Goal: Task Accomplishment & Management: Use online tool/utility

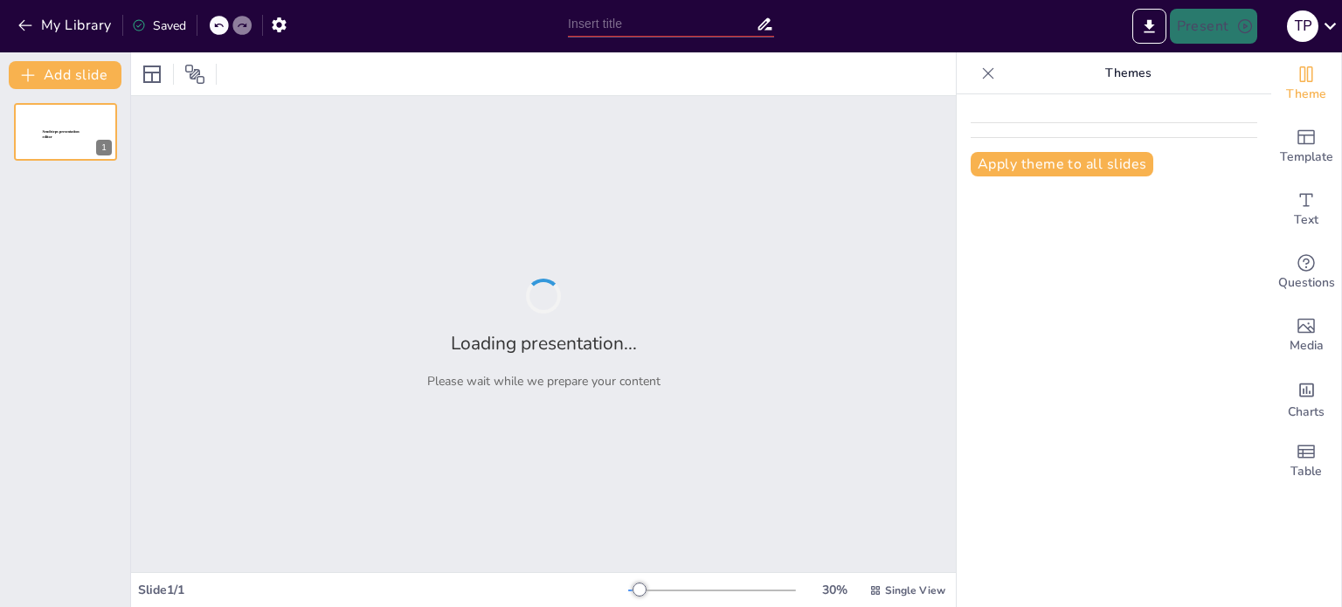
type input "Imported MANUAL DE MANTENIMIENTO CDB.pptx"
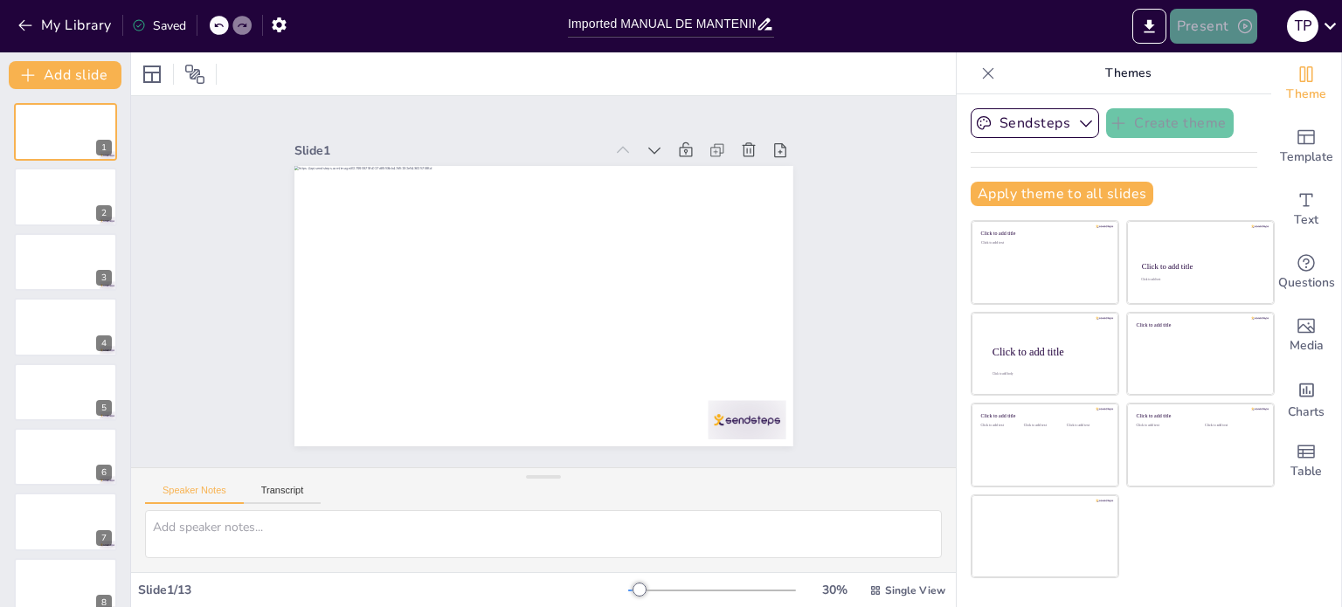
click at [1198, 27] on button "Present" at bounding box center [1213, 26] width 87 height 35
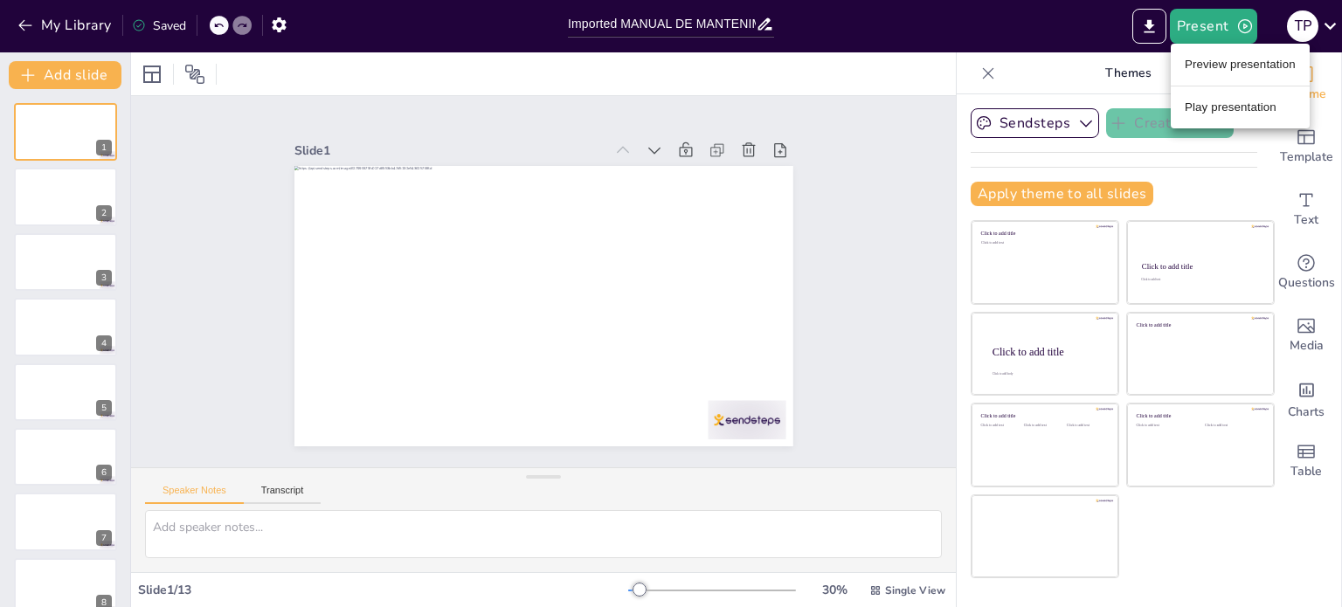
click at [1312, 170] on div at bounding box center [671, 303] width 1342 height 607
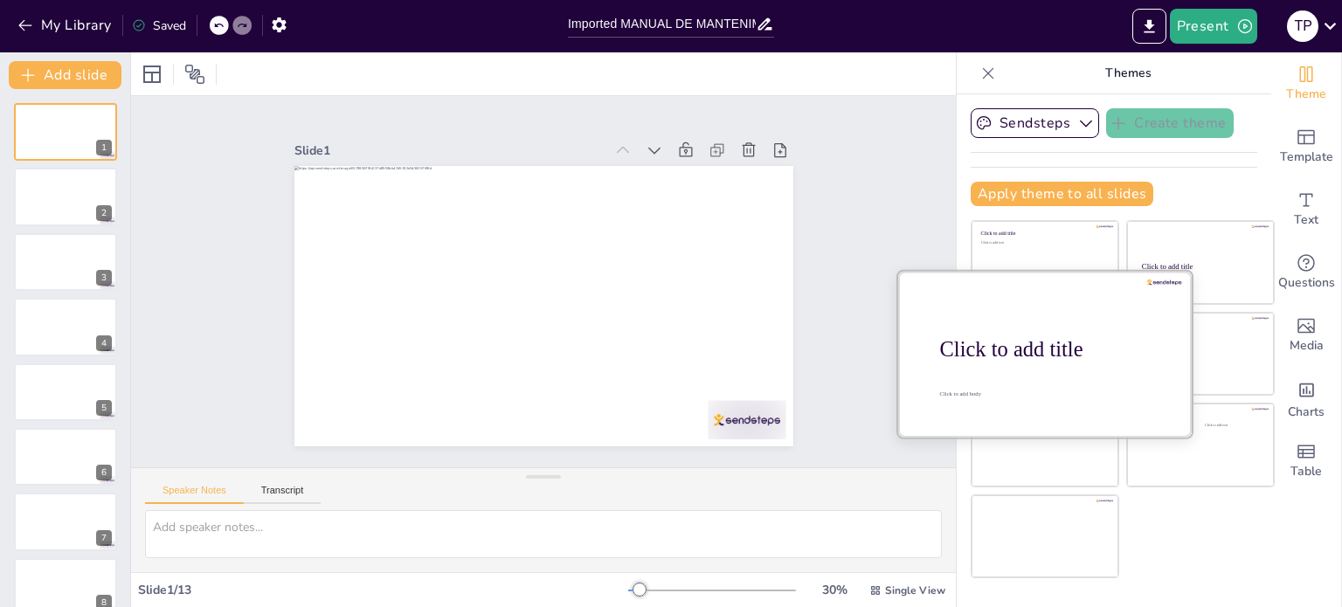
click at [1065, 372] on div at bounding box center [1045, 353] width 294 height 165
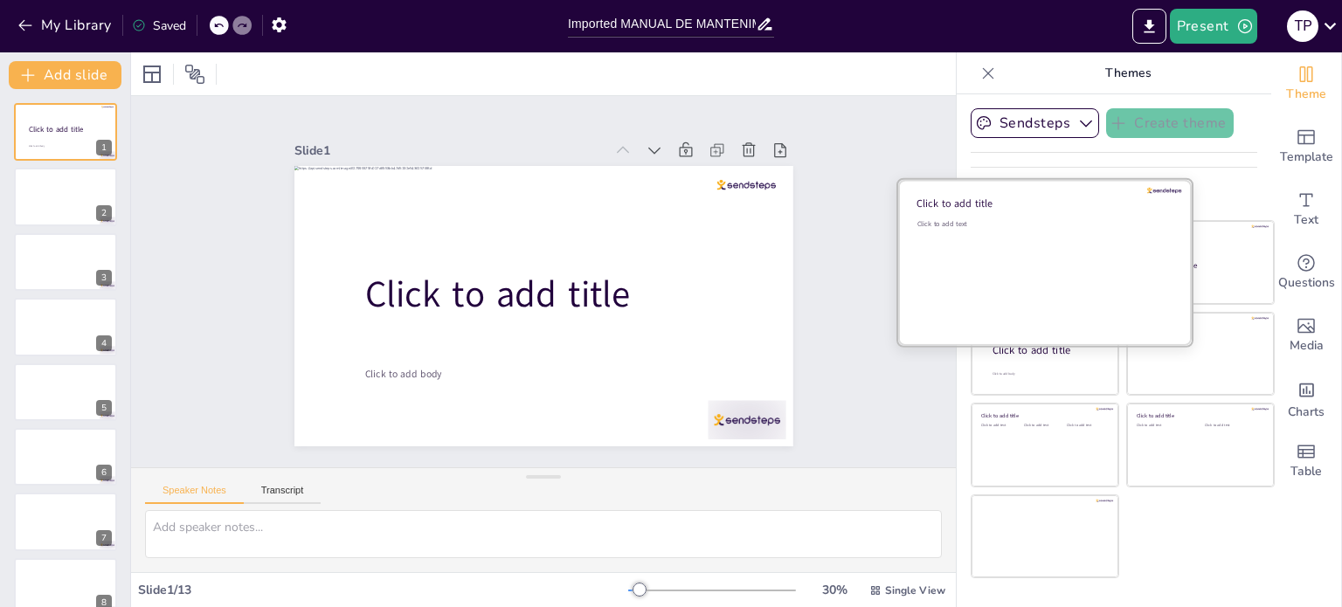
click at [1052, 248] on div "Click to add text" at bounding box center [1042, 273] width 250 height 108
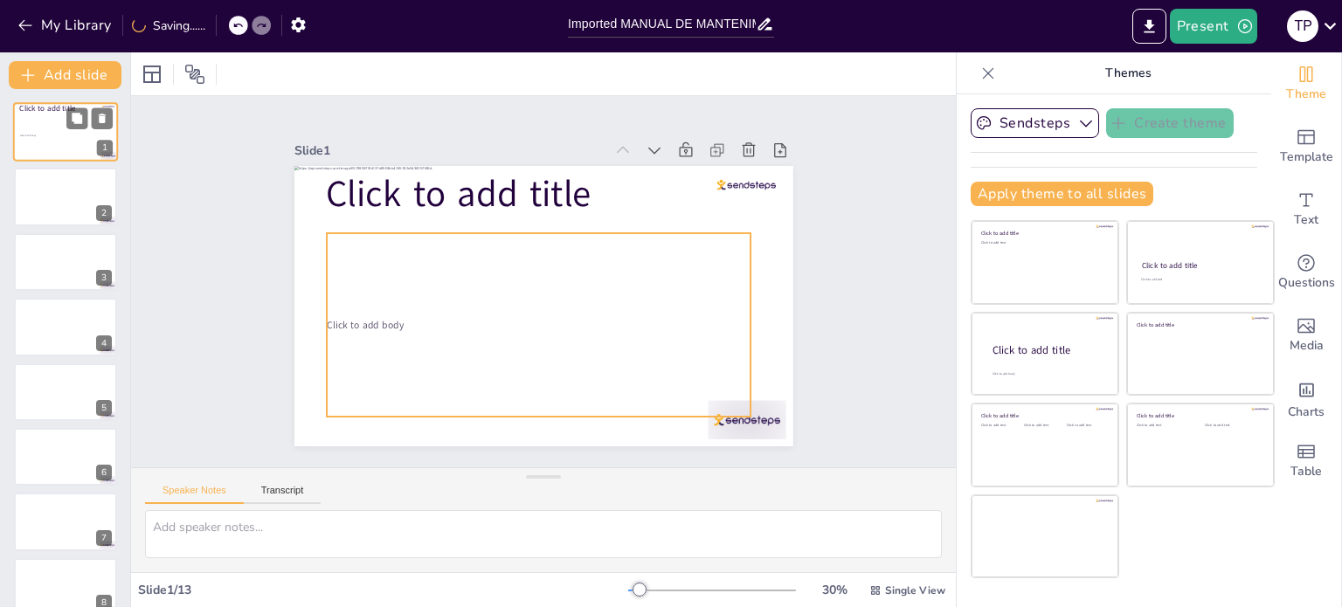
click at [41, 125] on div "Click to add body" at bounding box center [64, 136] width 89 height 38
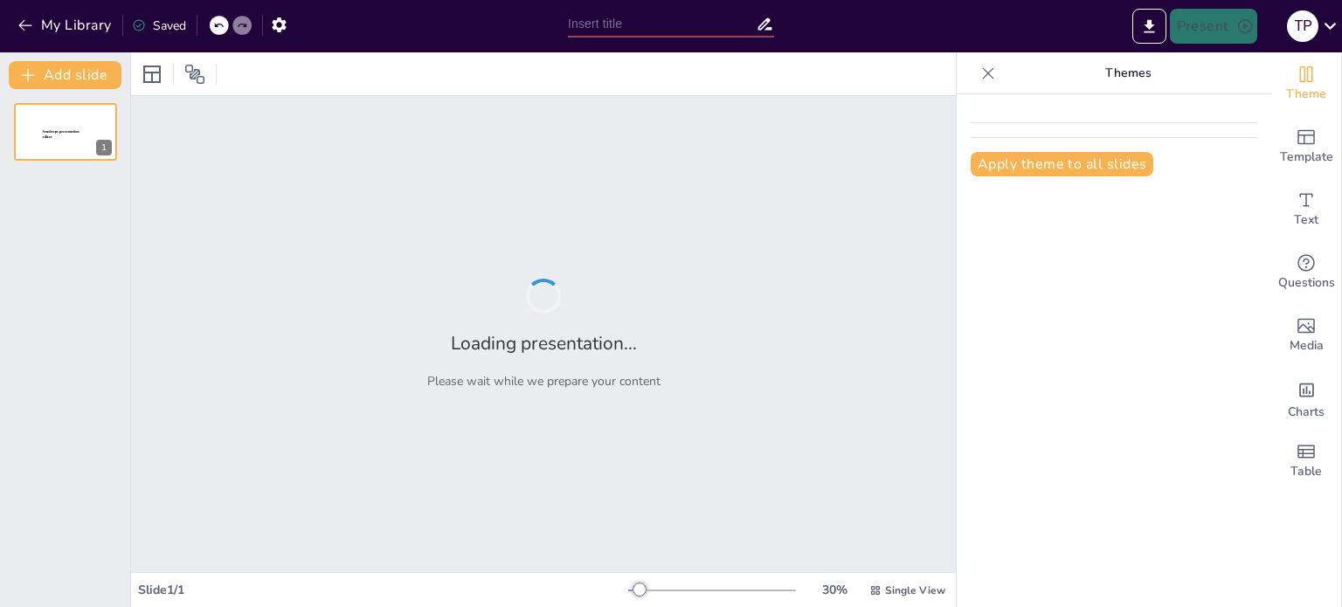
type input "Imported MANUAL DE MANTENIMIENTO CDB.pptx"
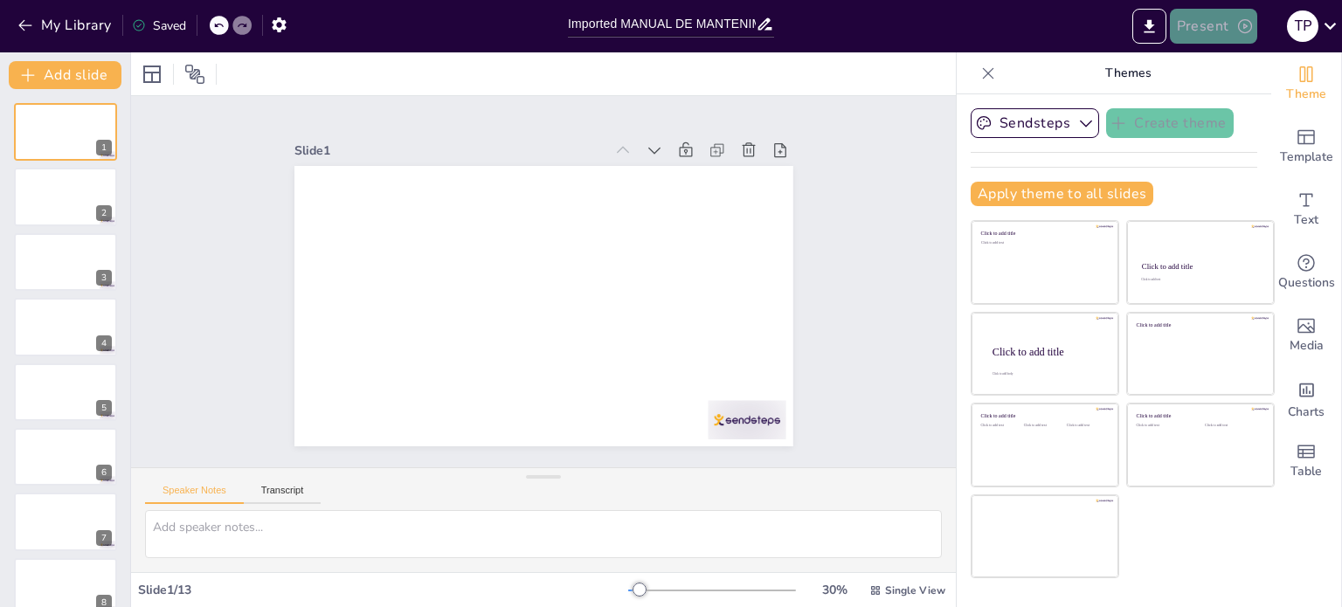
click at [1214, 28] on button "Present" at bounding box center [1213, 26] width 87 height 35
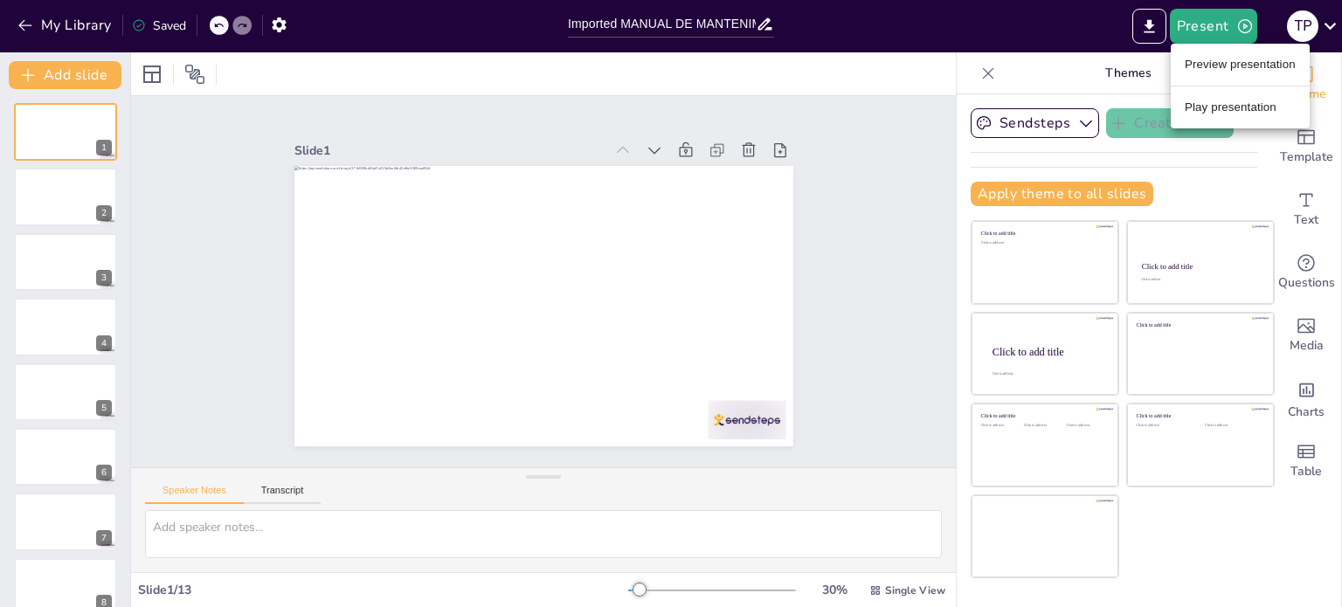
click at [1235, 109] on li "Play presentation" at bounding box center [1240, 107] width 139 height 28
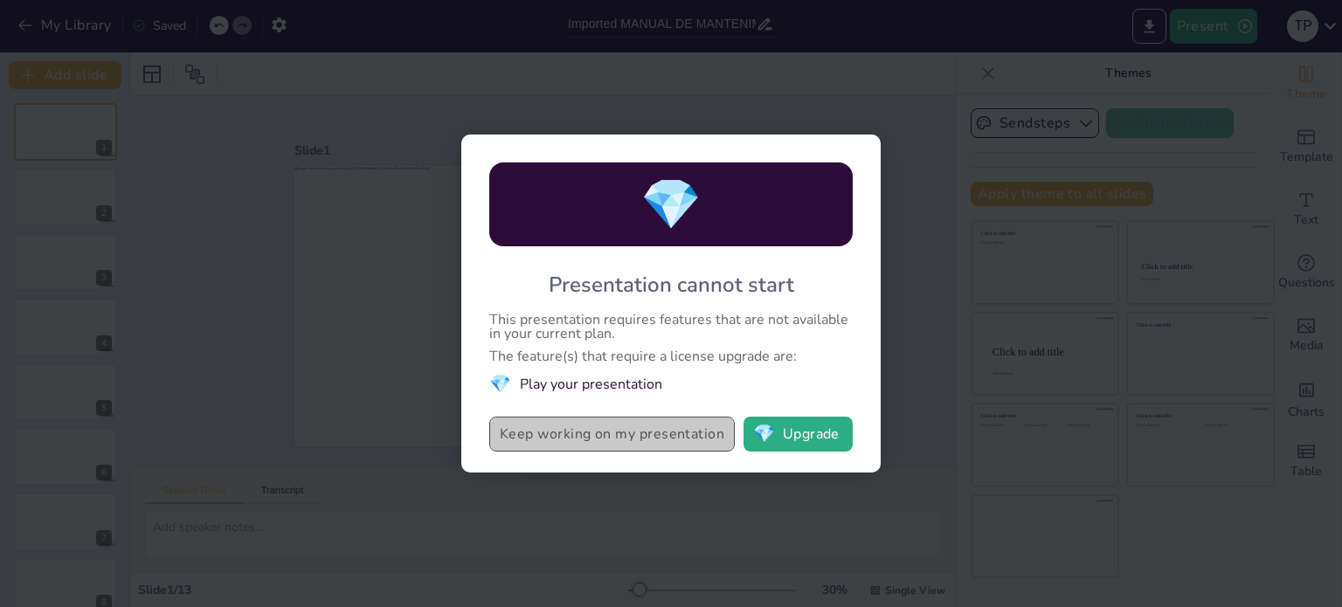
click at [668, 439] on button "Keep working on my presentation" at bounding box center [612, 434] width 246 height 35
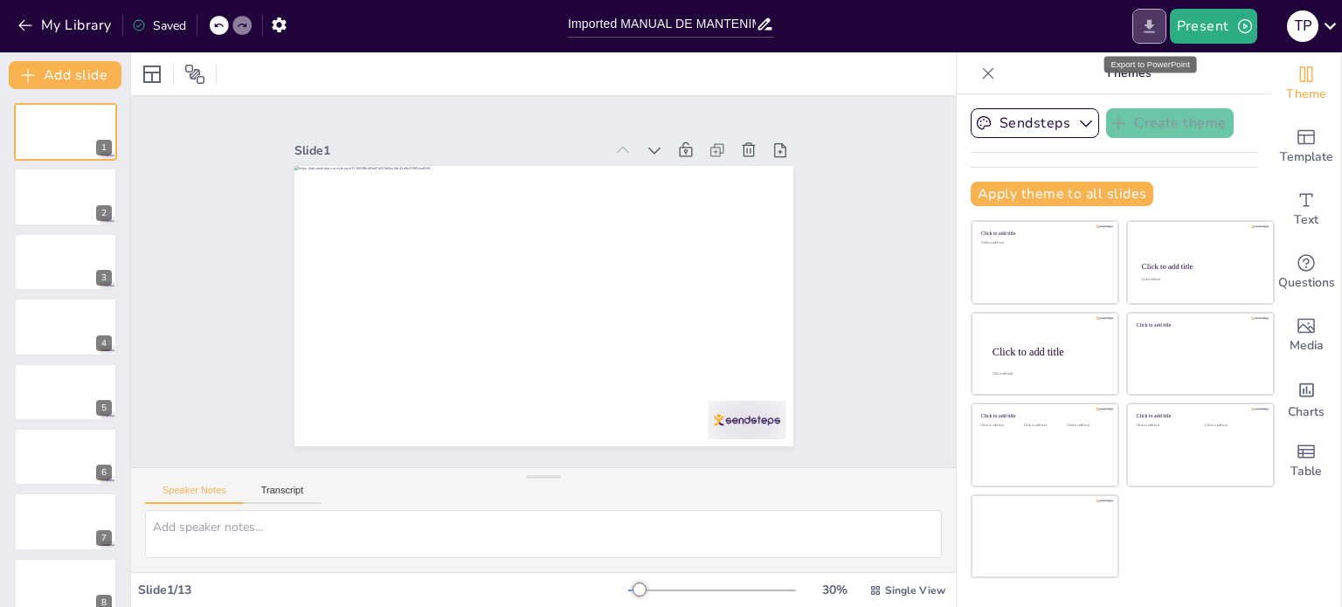
click at [1154, 31] on icon "Export to PowerPoint" at bounding box center [1149, 25] width 10 height 13
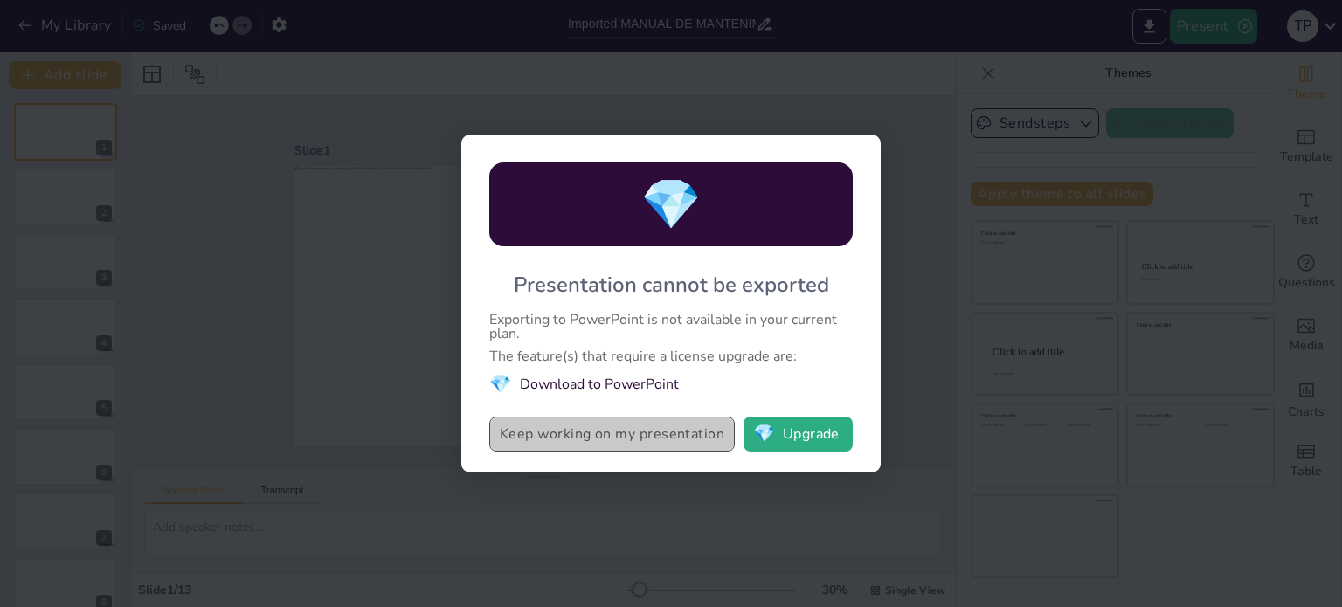
click at [634, 439] on button "Keep working on my presentation" at bounding box center [612, 434] width 246 height 35
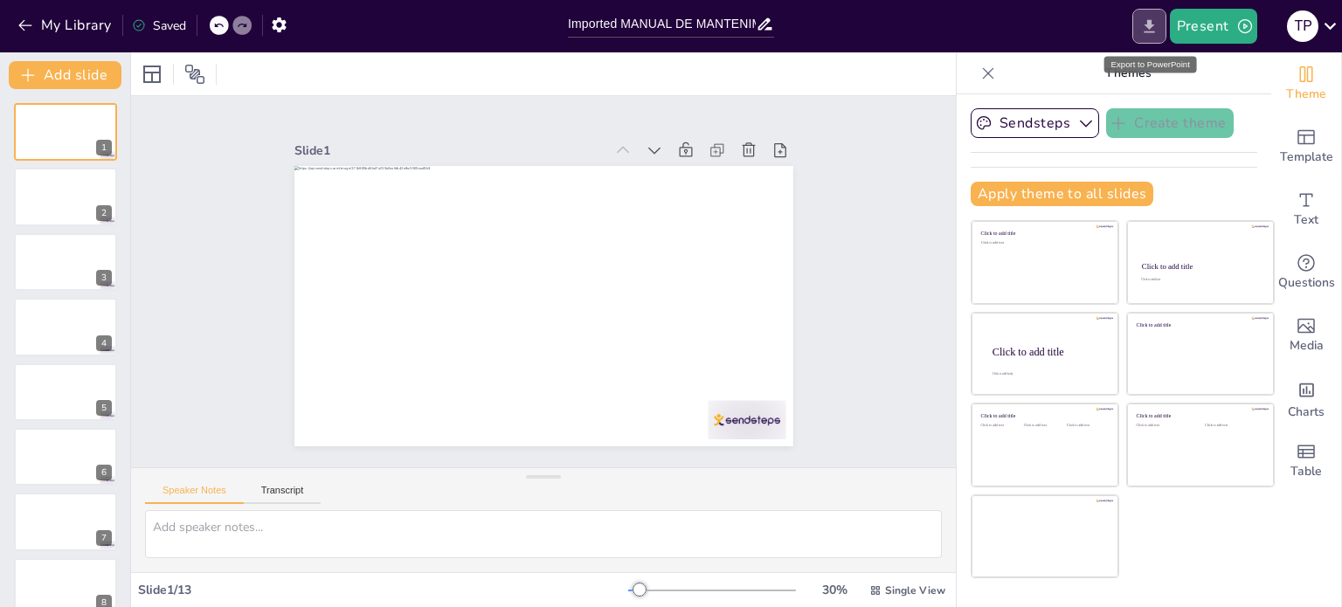
click at [1148, 24] on icon "Export to PowerPoint" at bounding box center [1149, 25] width 10 height 13
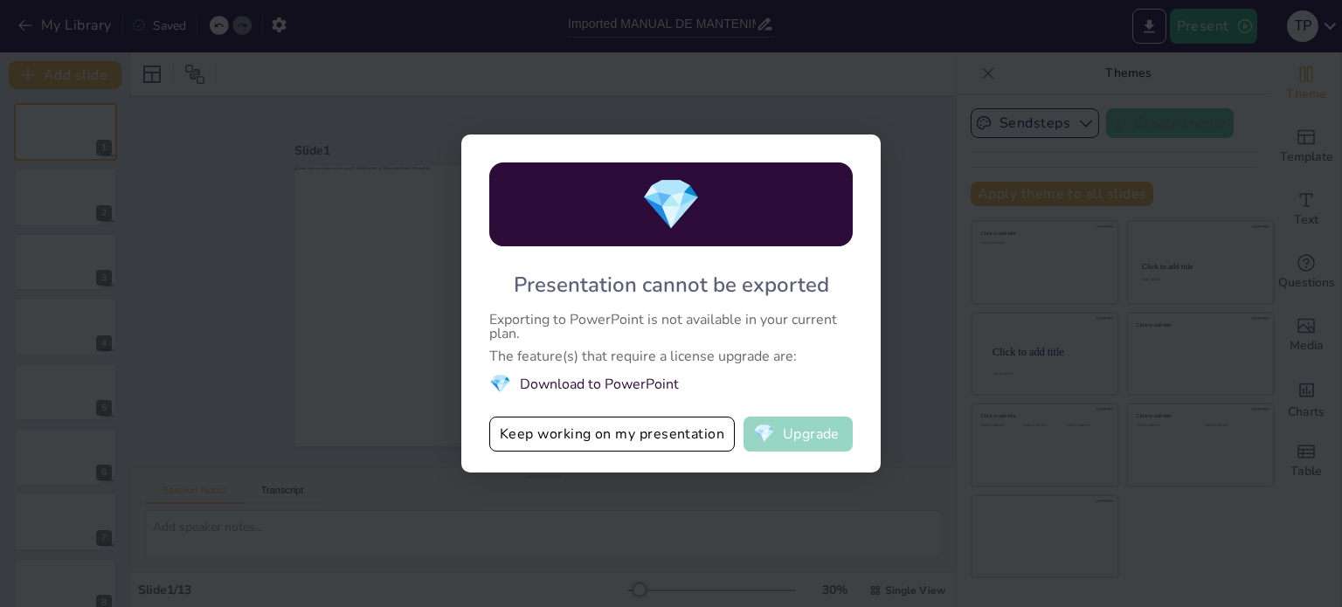
click at [803, 446] on button "💎 Upgrade" at bounding box center [798, 434] width 109 height 35
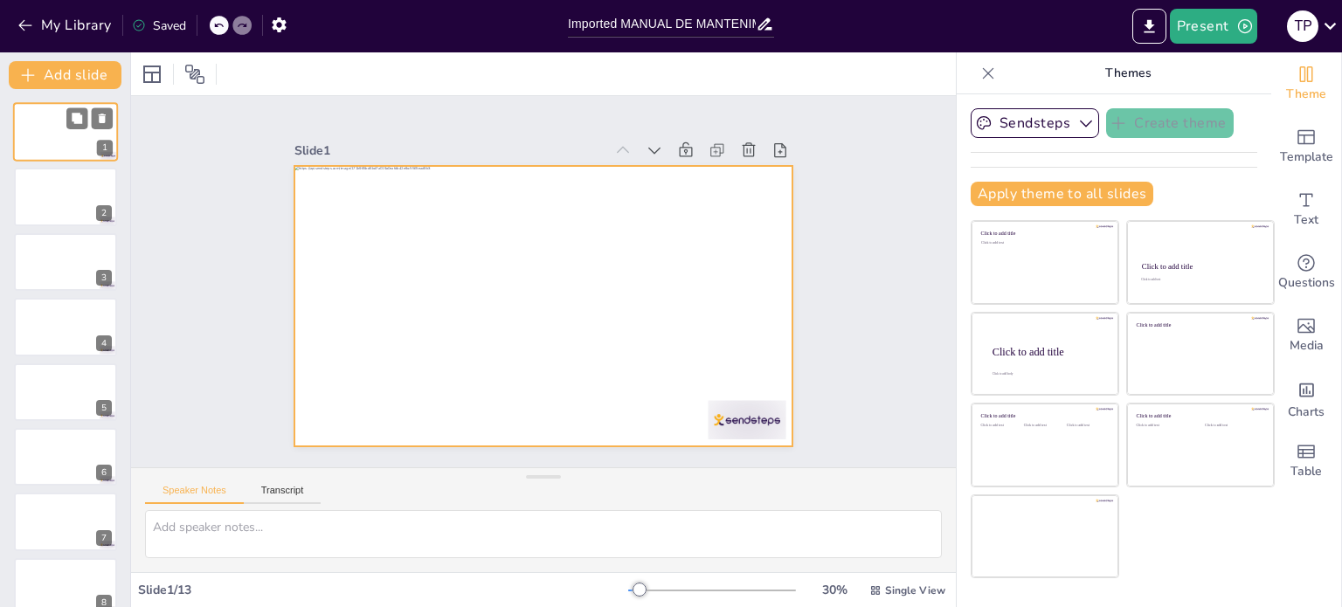
click at [84, 136] on div at bounding box center [65, 131] width 105 height 59
